Goal: Understand process/instructions: Learn about a topic

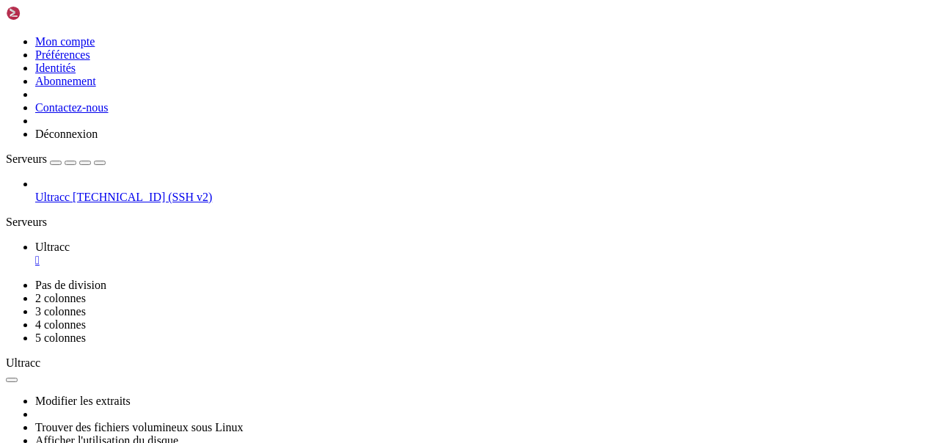
drag, startPoint x: 13, startPoint y: 620, endPoint x: 582, endPoint y: 663, distance: 570.3
copy div "gnflix@hyperion : ~ $ java -version openjdk version "11.0.26" [DATE] OpenJDK Ru…"
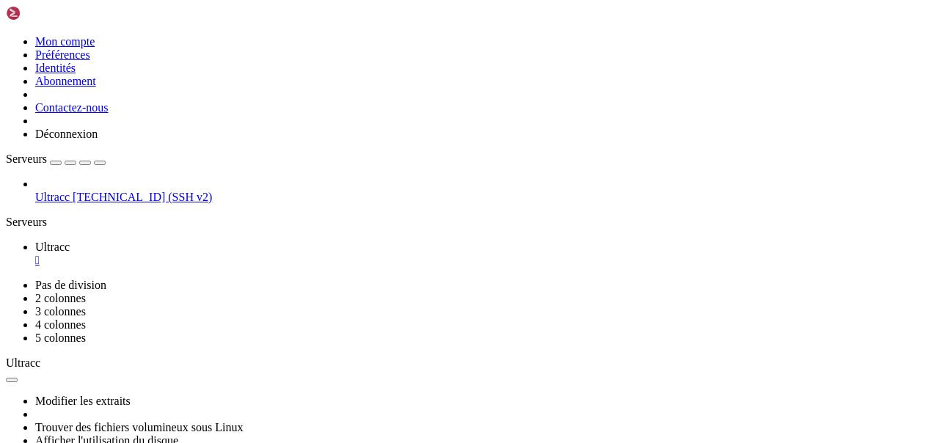
scroll to position [0, 0]
drag, startPoint x: 152, startPoint y: 846, endPoint x: 14, endPoint y: 671, distance: 223.1
copy div "gnflix@hyperion : ~ $ # 1. Créer un dossier pour Java mkdir -p ~/jdk17 && cd ~/…"
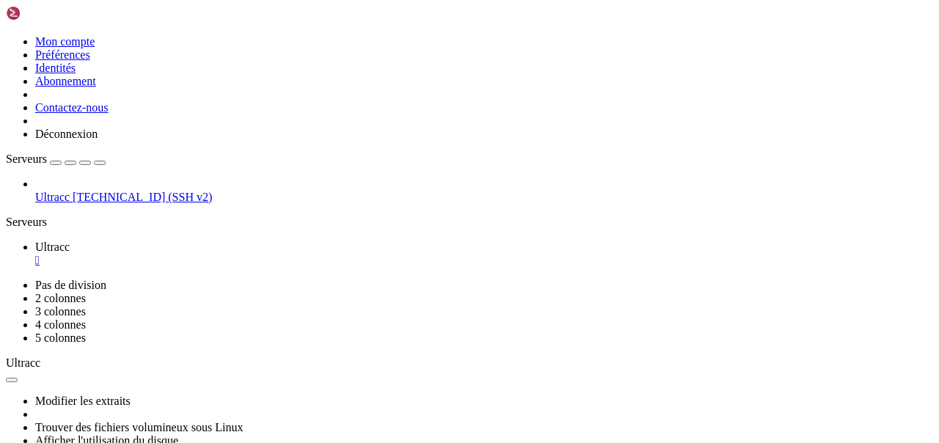
drag, startPoint x: 218, startPoint y: 621, endPoint x: 129, endPoint y: 622, distance: 88.8
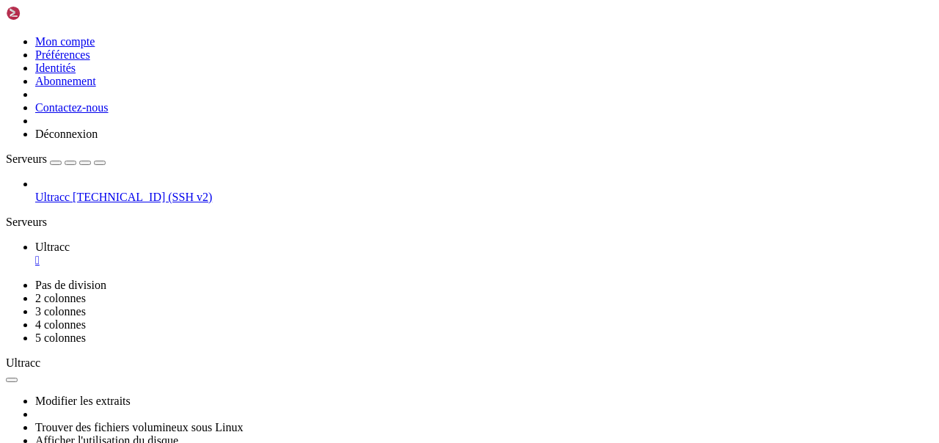
copy x-row "java -version"
drag, startPoint x: 131, startPoint y: 712, endPoint x: 158, endPoint y: 731, distance: 32.6
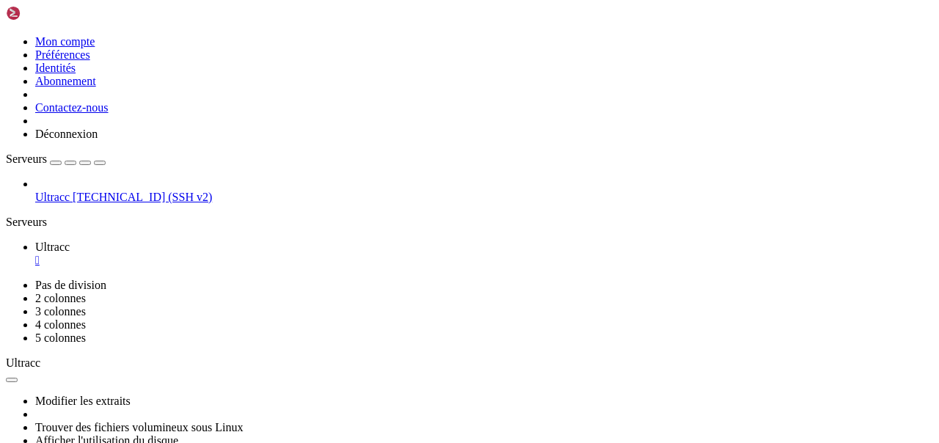
drag, startPoint x: 131, startPoint y: 711, endPoint x: 155, endPoint y: 729, distance: 29.9
copy div "cd ~/komga wget -O komga.jar [URL][DOMAIN_NAME] vX.Y.Z/komga-1.23.4.jar"
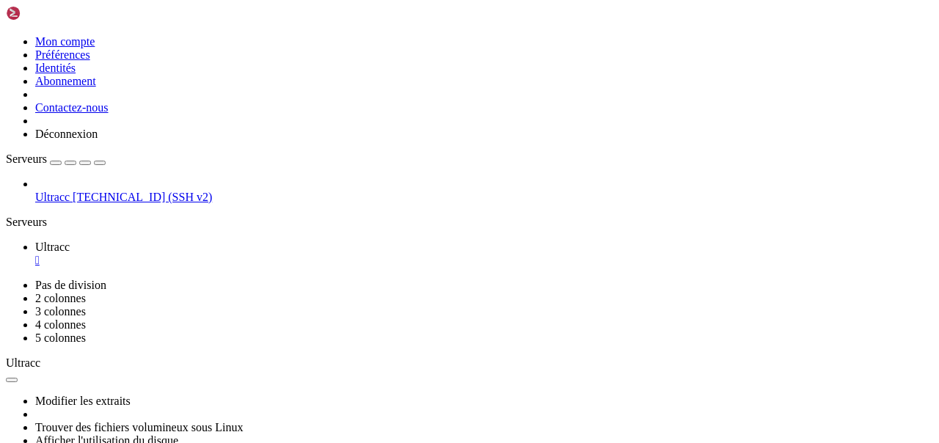
scroll to position [10703, 0]
drag, startPoint x: 15, startPoint y: 816, endPoint x: 388, endPoint y: 826, distance: 373.6
copy div "nflix@hyperion : ~ $ --server.port=38038 --komga.config-dir=$HOME/komga/config …"
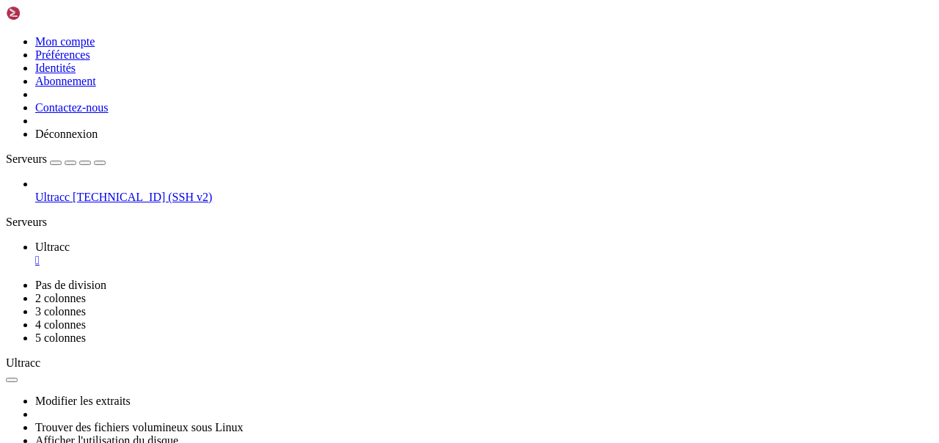
scroll to position [21064, 0]
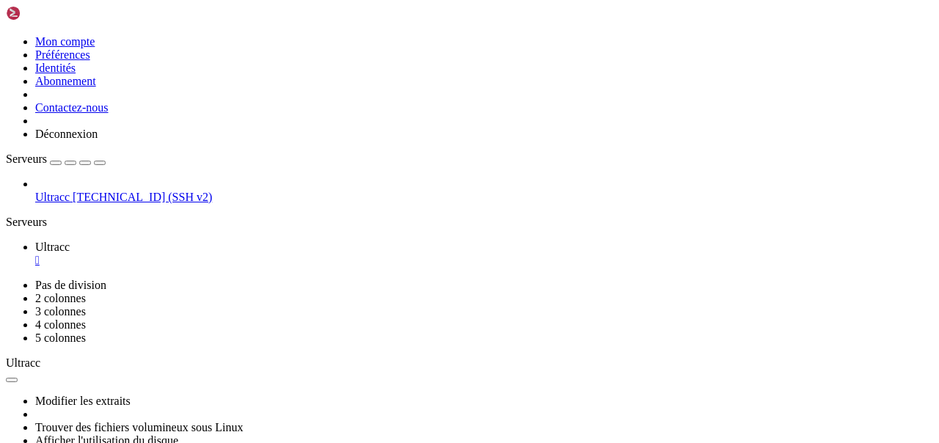
drag, startPoint x: 142, startPoint y: 841, endPoint x: 15, endPoint y: 740, distance: 161.9
copy div "nflix@hyperion : ~ $ screen -dmS komga java -Xmx1g -jar ~/komga/komga.jar --ser…"
drag, startPoint x: 12, startPoint y: 720, endPoint x: 174, endPoint y: 840, distance: 201.4
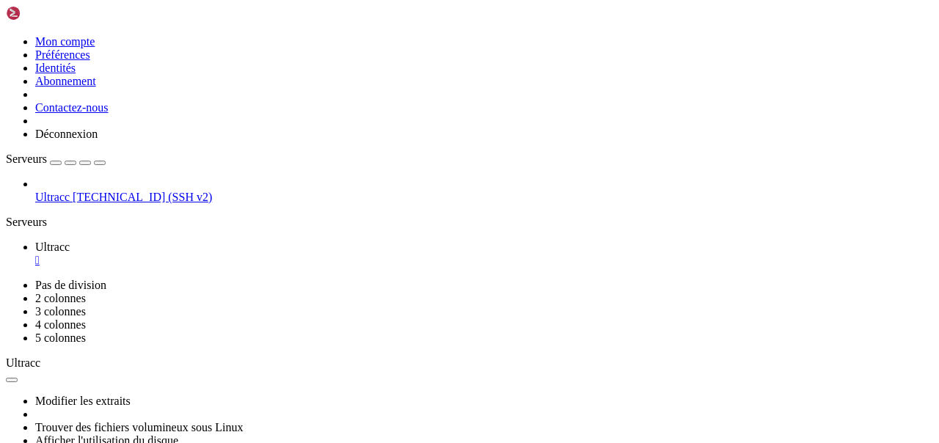
copy div "loremi@dolorsit : ~ $ # 6) Ametcons adi el SED doe temp in u:la] et dolo.magn/a…"
drag, startPoint x: 14, startPoint y: 600, endPoint x: 341, endPoint y: 835, distance: 403.2
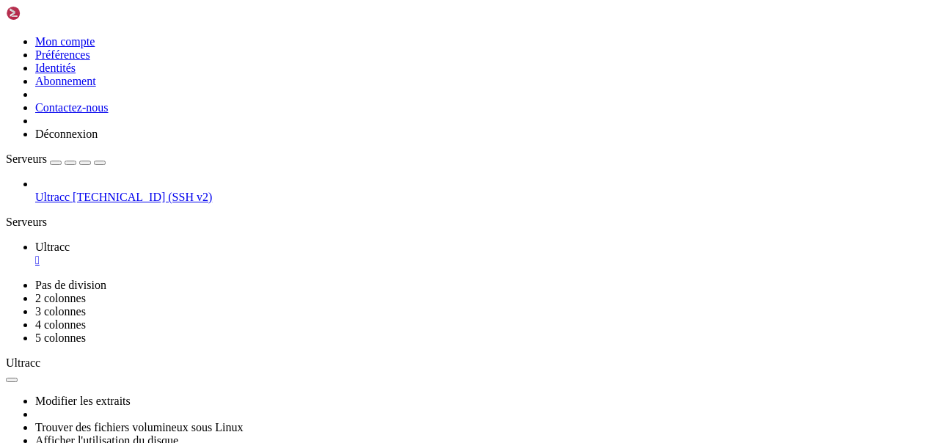
copy div "gnflix@hyperion : ~ $ ulimit -u # nombre max de processus/threads ulimit -a 200…"
drag, startPoint x: 10, startPoint y: 638, endPoint x: 153, endPoint y: 842, distance: 248.2
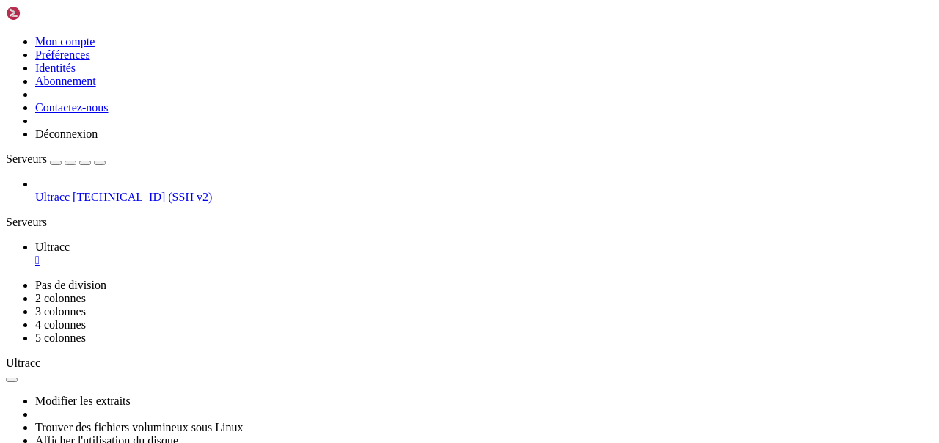
drag, startPoint x: 12, startPoint y: 637, endPoint x: 155, endPoint y: 842, distance: 250.0
copy div "gnflix@hyperion : ~ $ "$JAVA_HOME/bin/java" \ -Xms256m -Xmx512m \ -Xss256k \ -X…"
drag, startPoint x: 12, startPoint y: 624, endPoint x: 427, endPoint y: 834, distance: 465.0
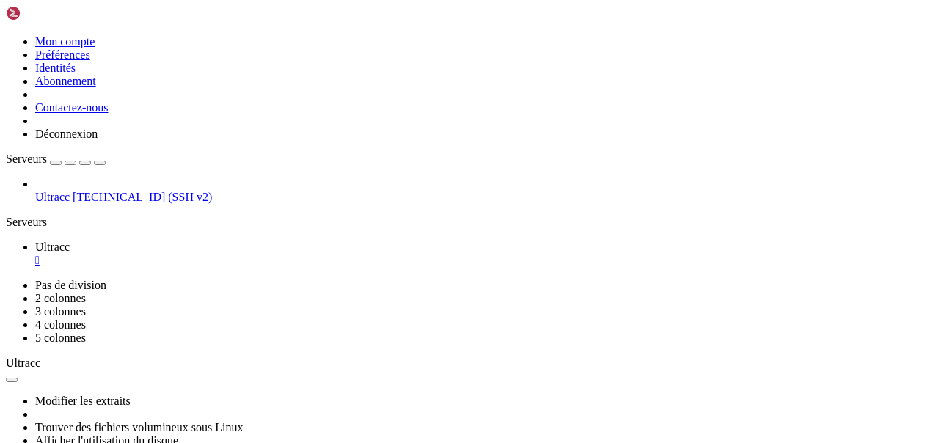
copy div "gnflix@hyperion : ~ $ "$JAVA_HOME/bin/java" \ at org.apache.lucene.index.IndexU…"
